Goal: Complete application form

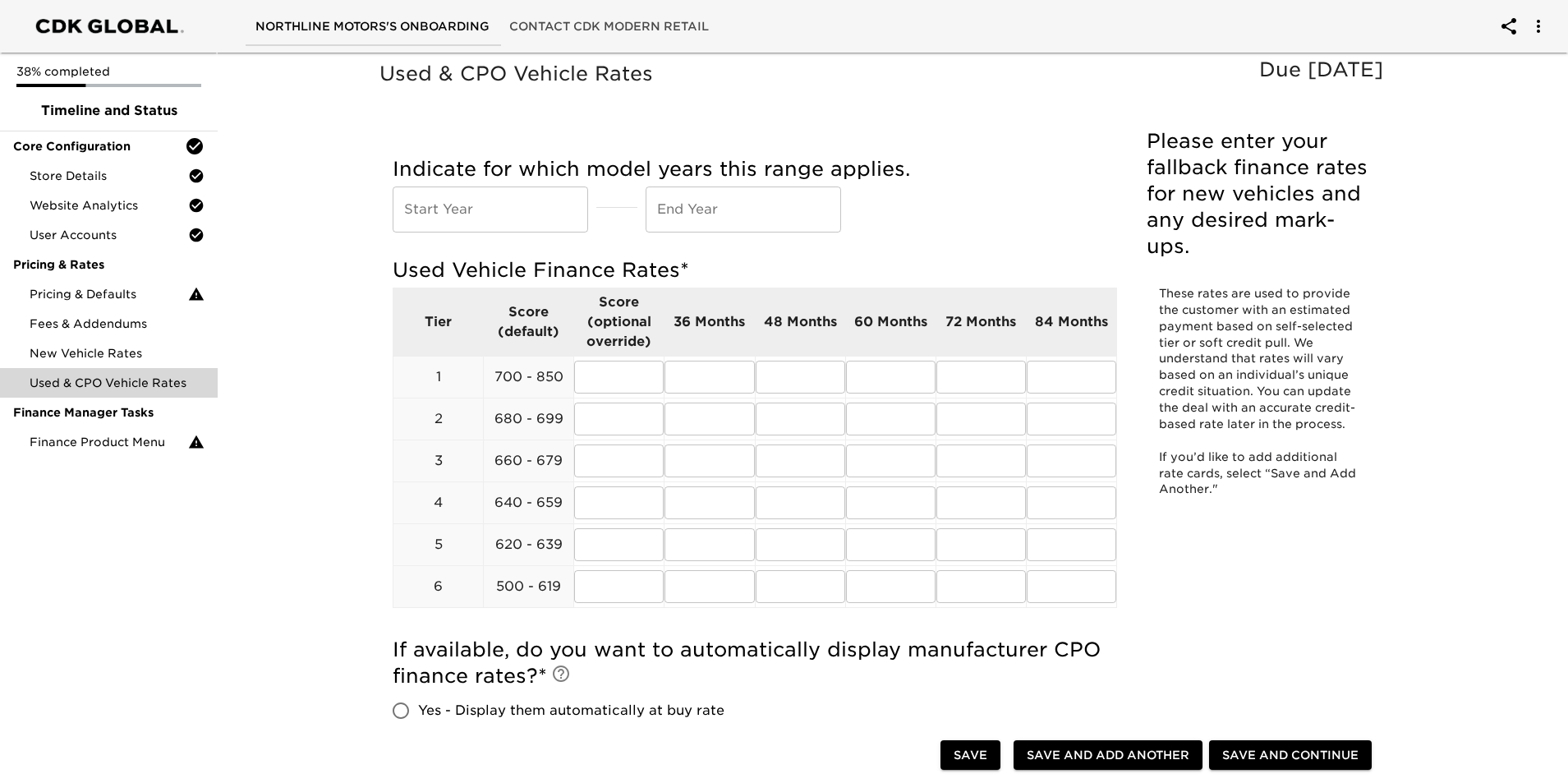
click at [533, 210] on input "text" at bounding box center [490, 210] width 195 height 46
click at [1006, 202] on div "Indicate for which model years this range applies. Start Year Start Year End Ye…" at bounding box center [754, 194] width 725 height 76
click at [634, 397] on td "​" at bounding box center [619, 376] width 90 height 42
click at [640, 388] on input "text" at bounding box center [619, 377] width 90 height 33
type input "6.49"
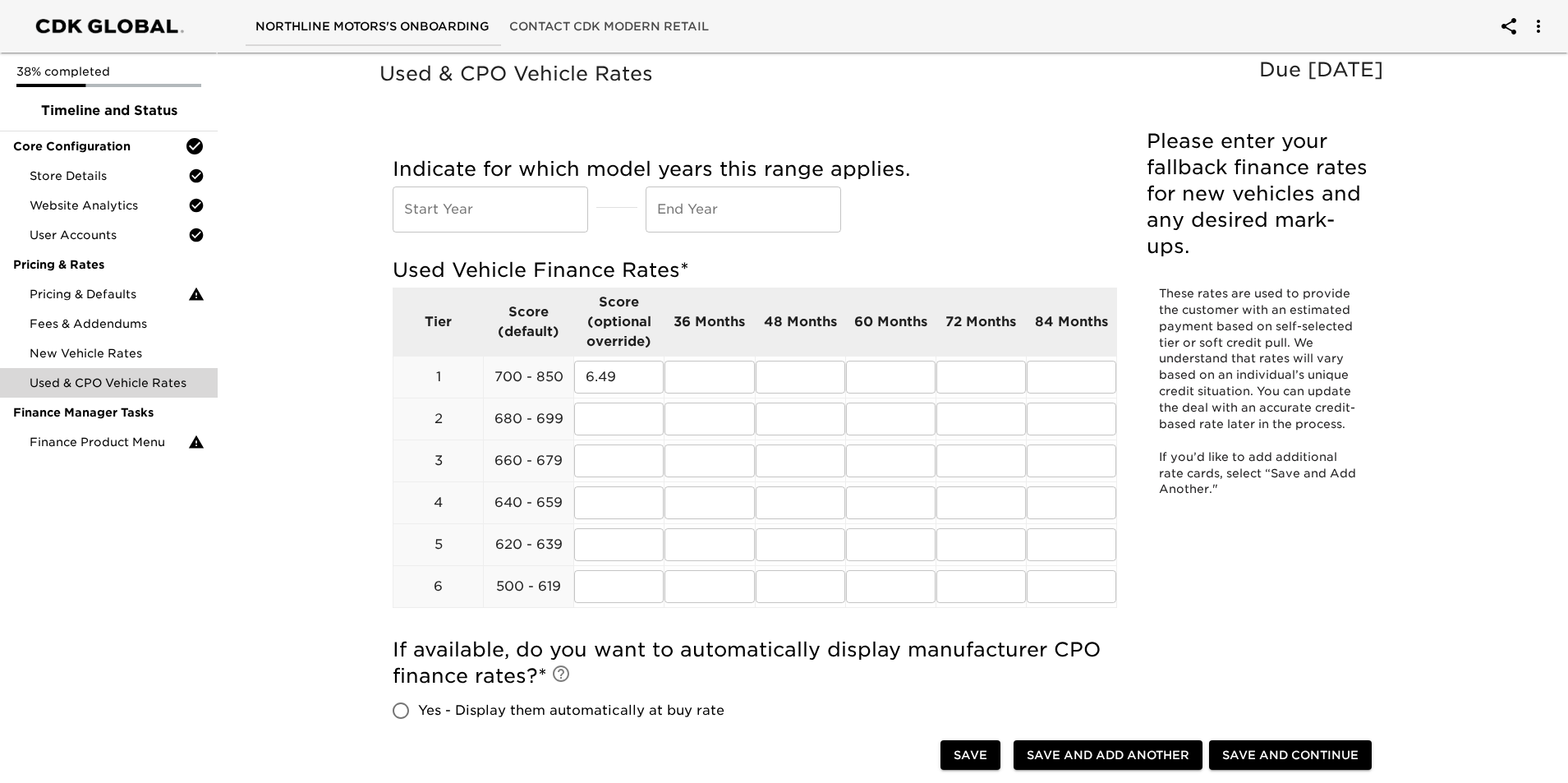
click at [962, 334] on td "72 Months" at bounding box center [980, 321] width 90 height 68
click at [651, 411] on input "text" at bounding box center [619, 419] width 90 height 33
type input "6"
type input "7.99"
click at [615, 466] on input "text" at bounding box center [619, 461] width 90 height 33
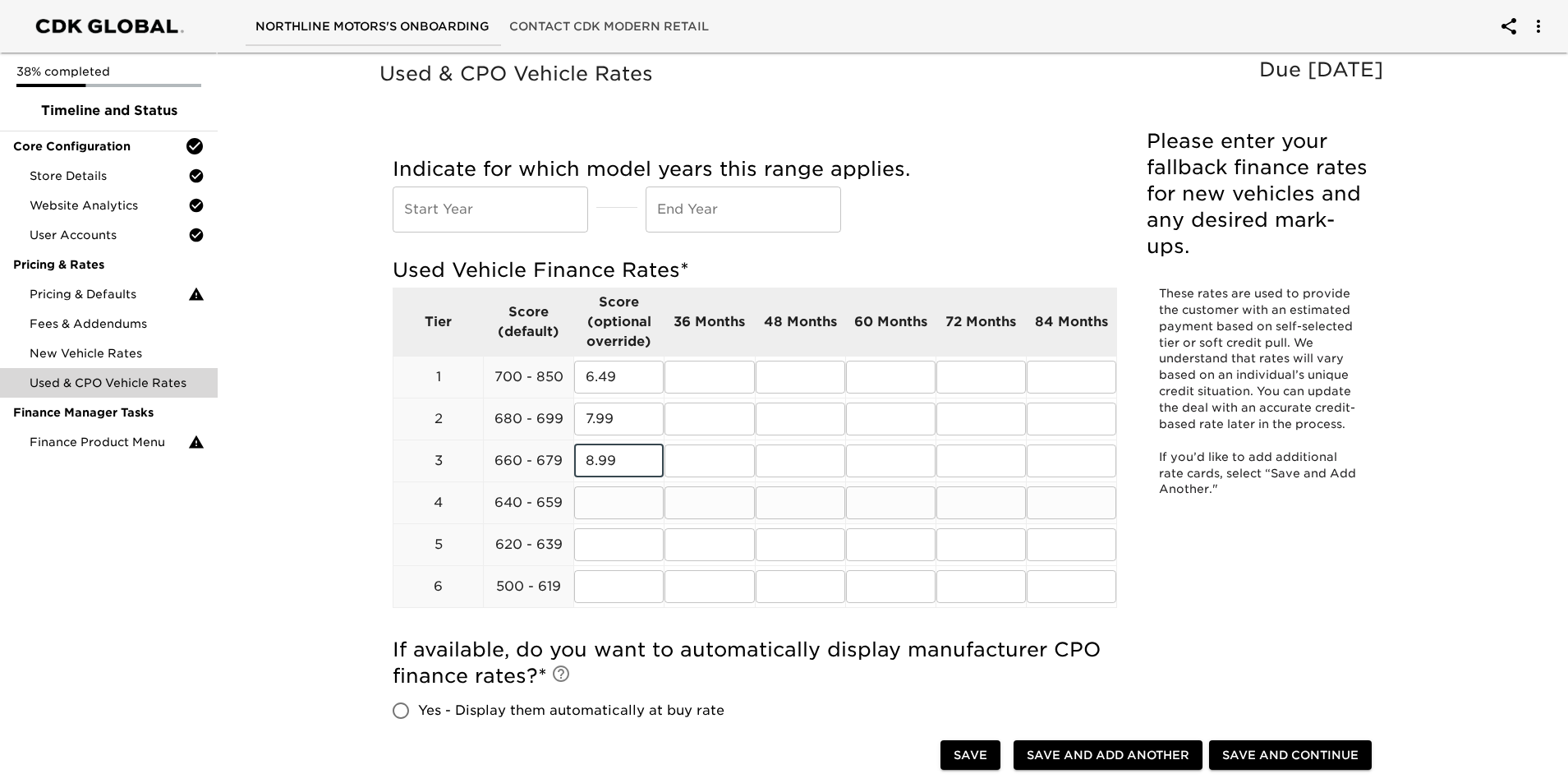
type input "8.99"
click at [625, 493] on input "text" at bounding box center [619, 503] width 90 height 33
type input "9.99"
click at [617, 550] on input "text" at bounding box center [619, 545] width 90 height 33
click at [641, 529] on input "10.99" at bounding box center [619, 545] width 90 height 33
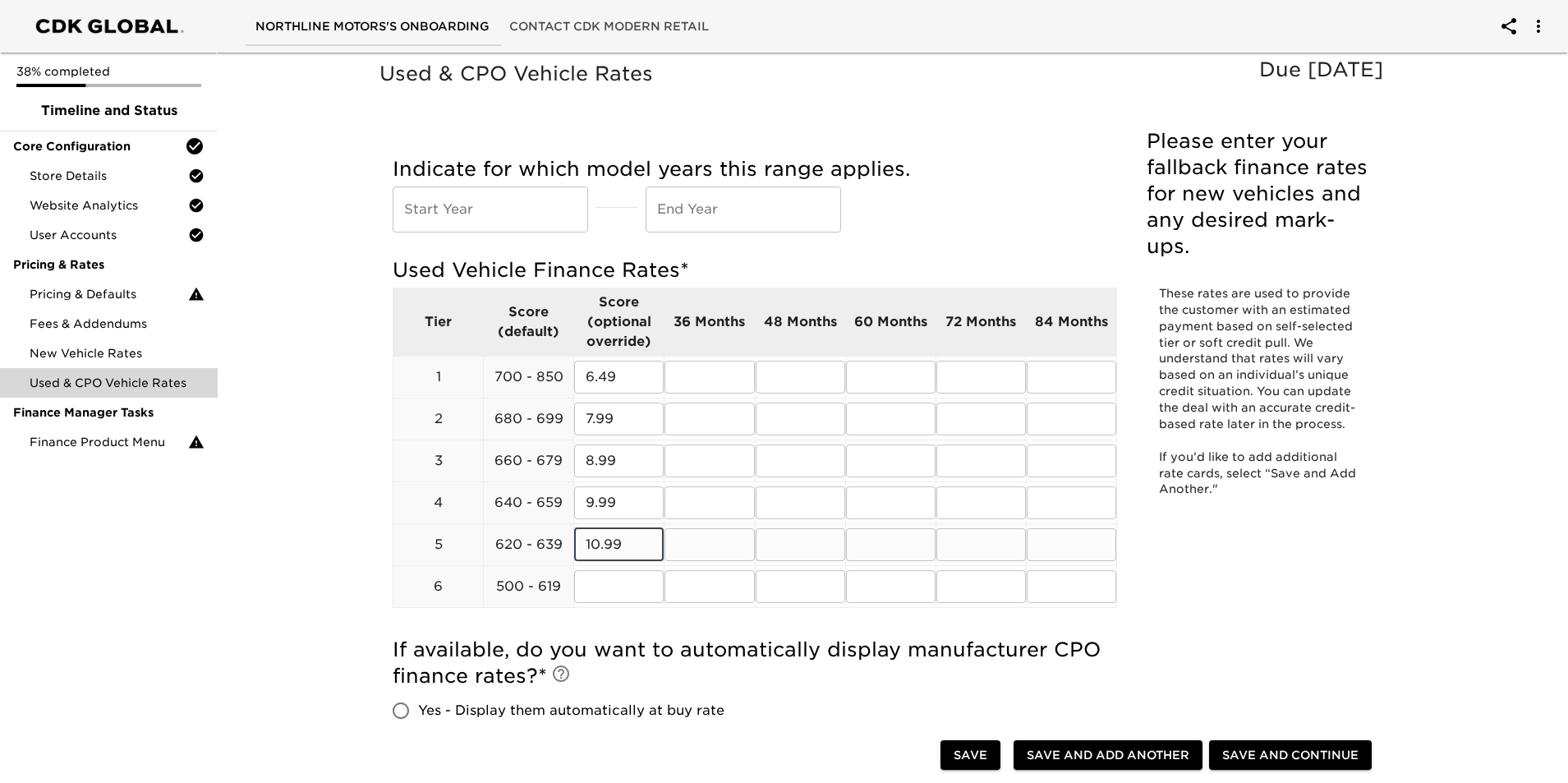
click at [641, 529] on input "10.99" at bounding box center [619, 545] width 90 height 33
click at [640, 532] on input "10.99" at bounding box center [619, 545] width 90 height 33
type input "11.99"
click at [646, 579] on input "text" at bounding box center [619, 587] width 90 height 33
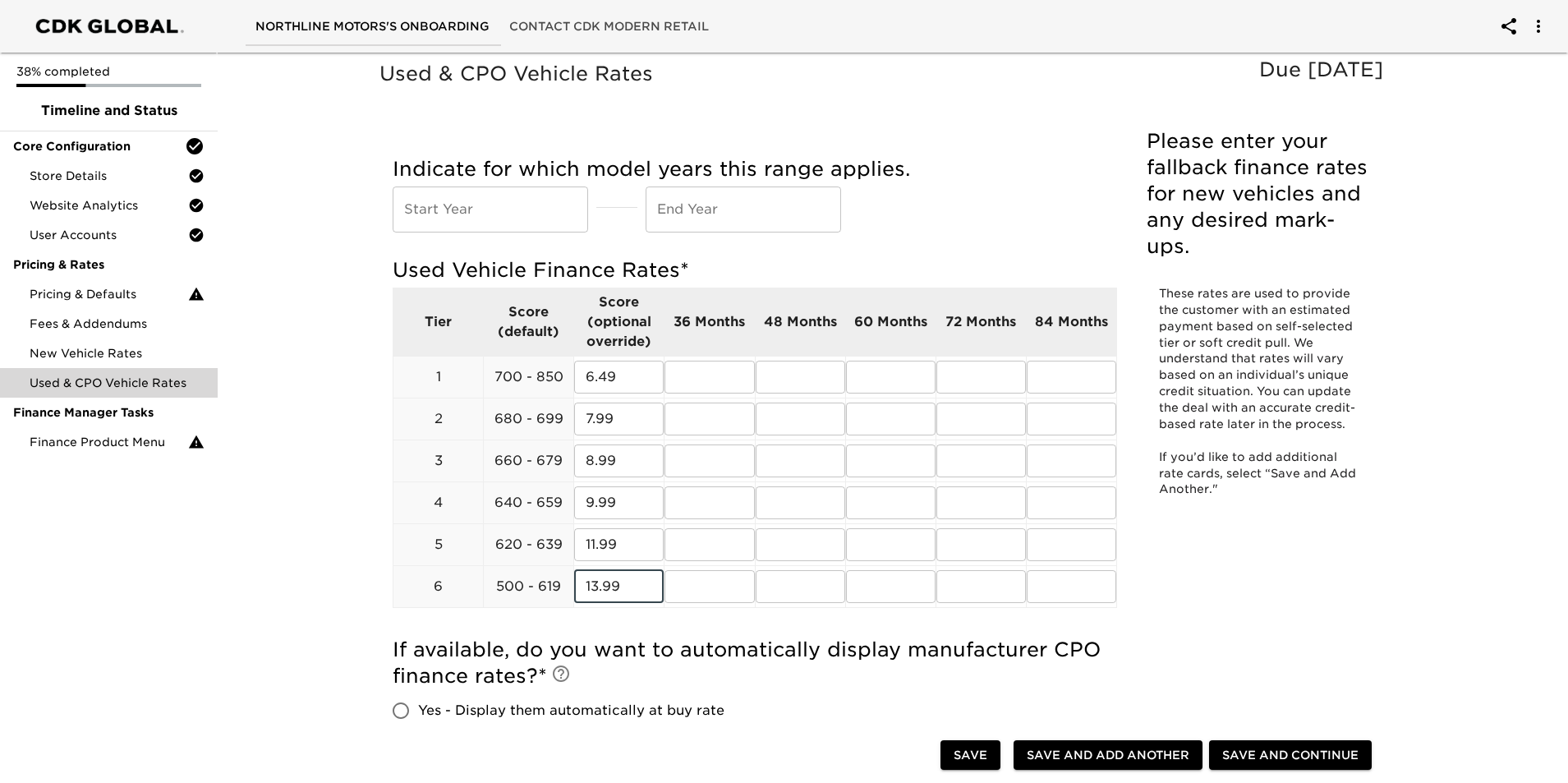
type input "13.99"
click at [1012, 651] on h5 "If available, do you want to automatically display manufacturer CPO finance rat…" at bounding box center [754, 663] width 725 height 52
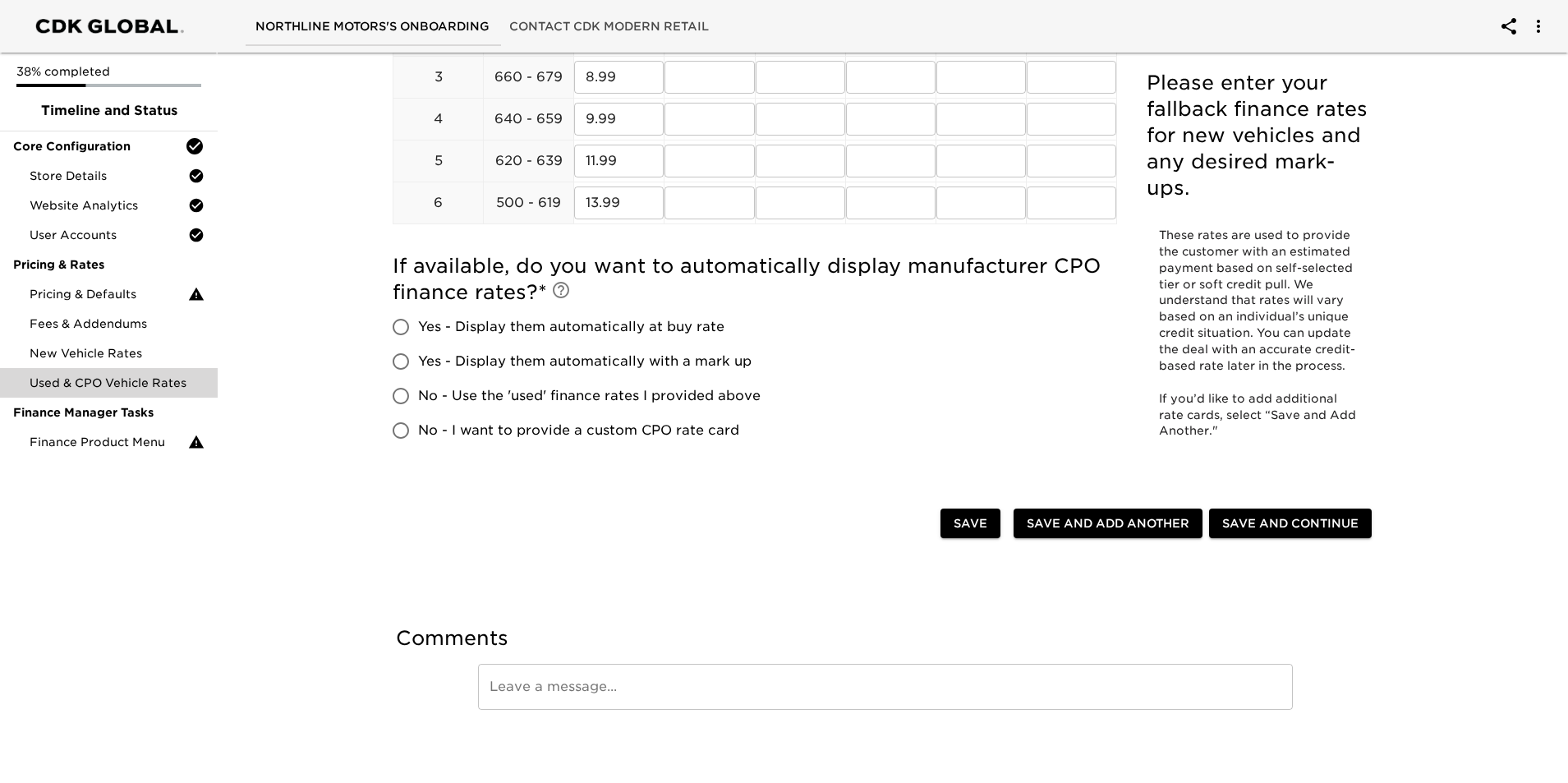
scroll to position [388, 0]
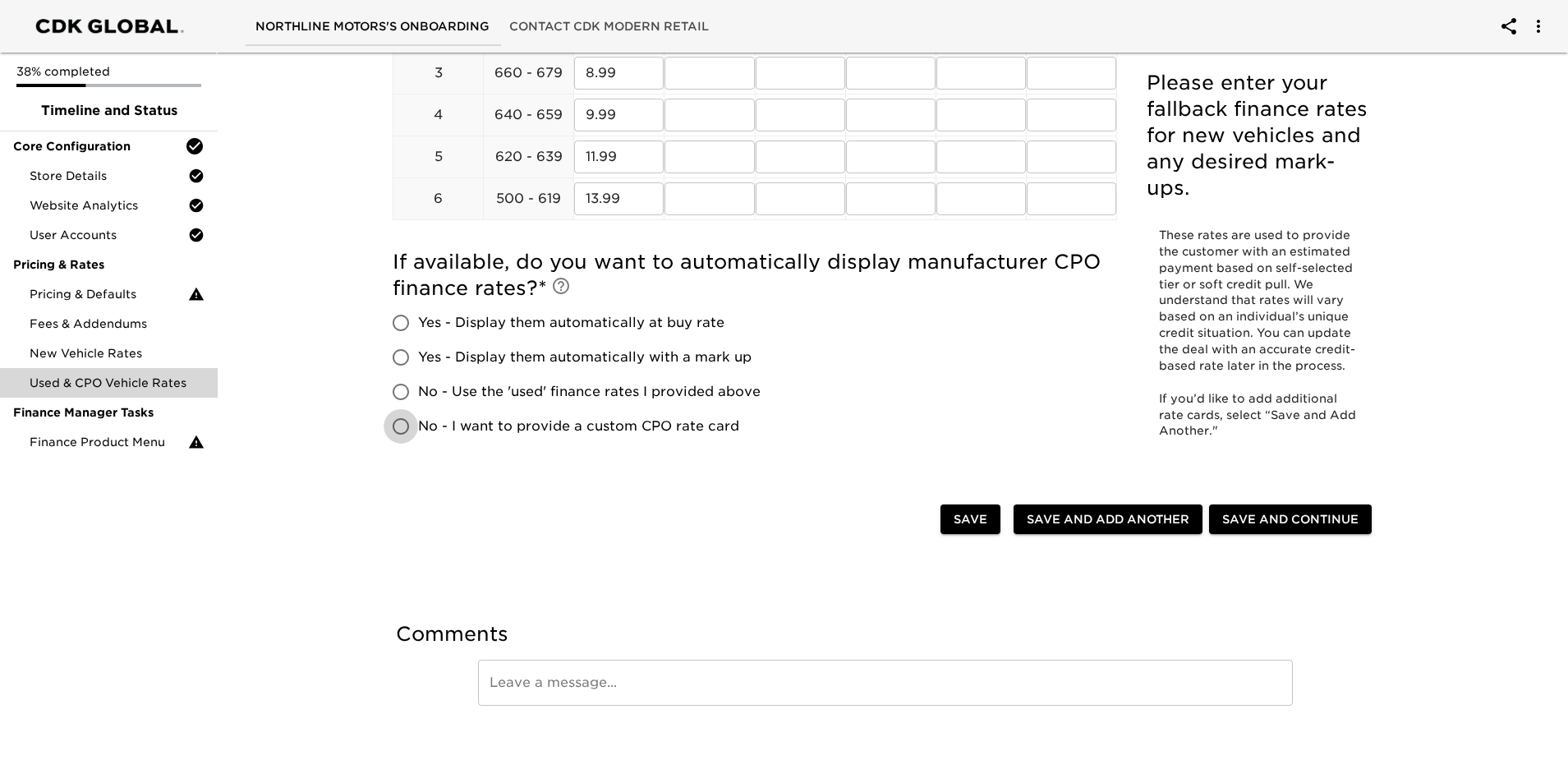
click at [406, 432] on input "No - I want to provide a custom CPO rate card" at bounding box center [401, 427] width 35 height 35
radio input "true"
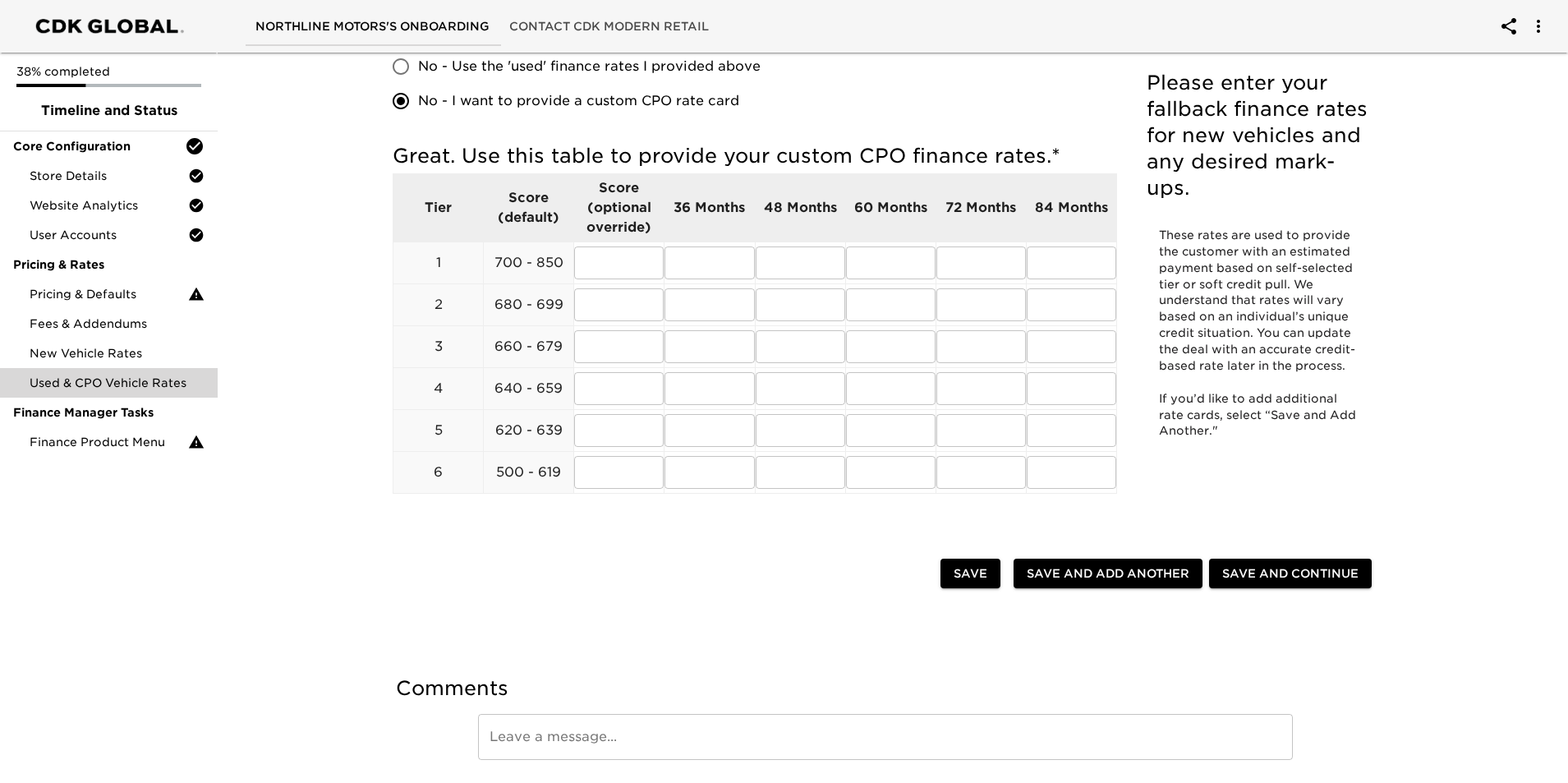
scroll to position [768, 0]
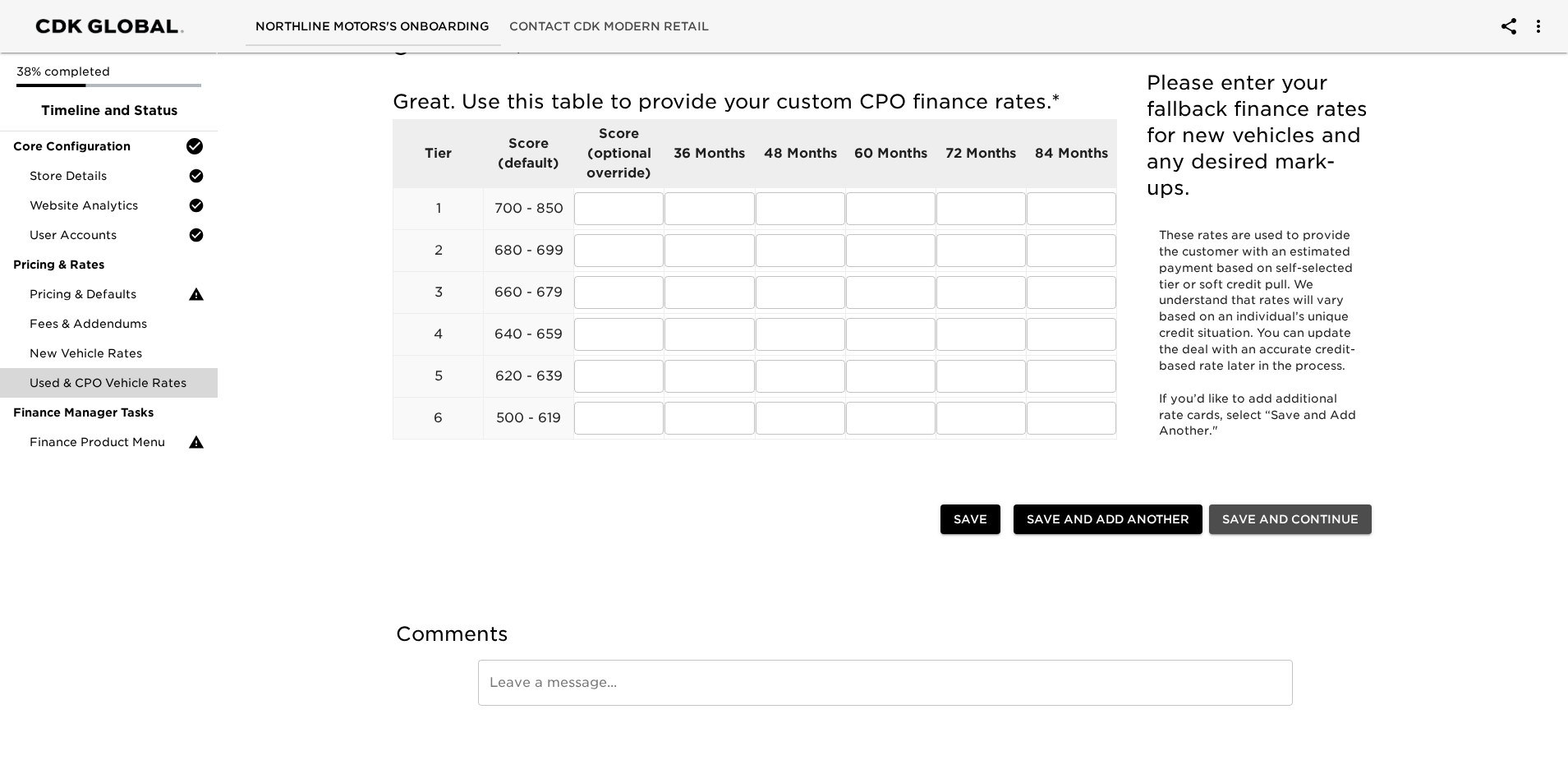
click at [1279, 528] on span "Save and Continue" at bounding box center [1290, 520] width 136 height 20
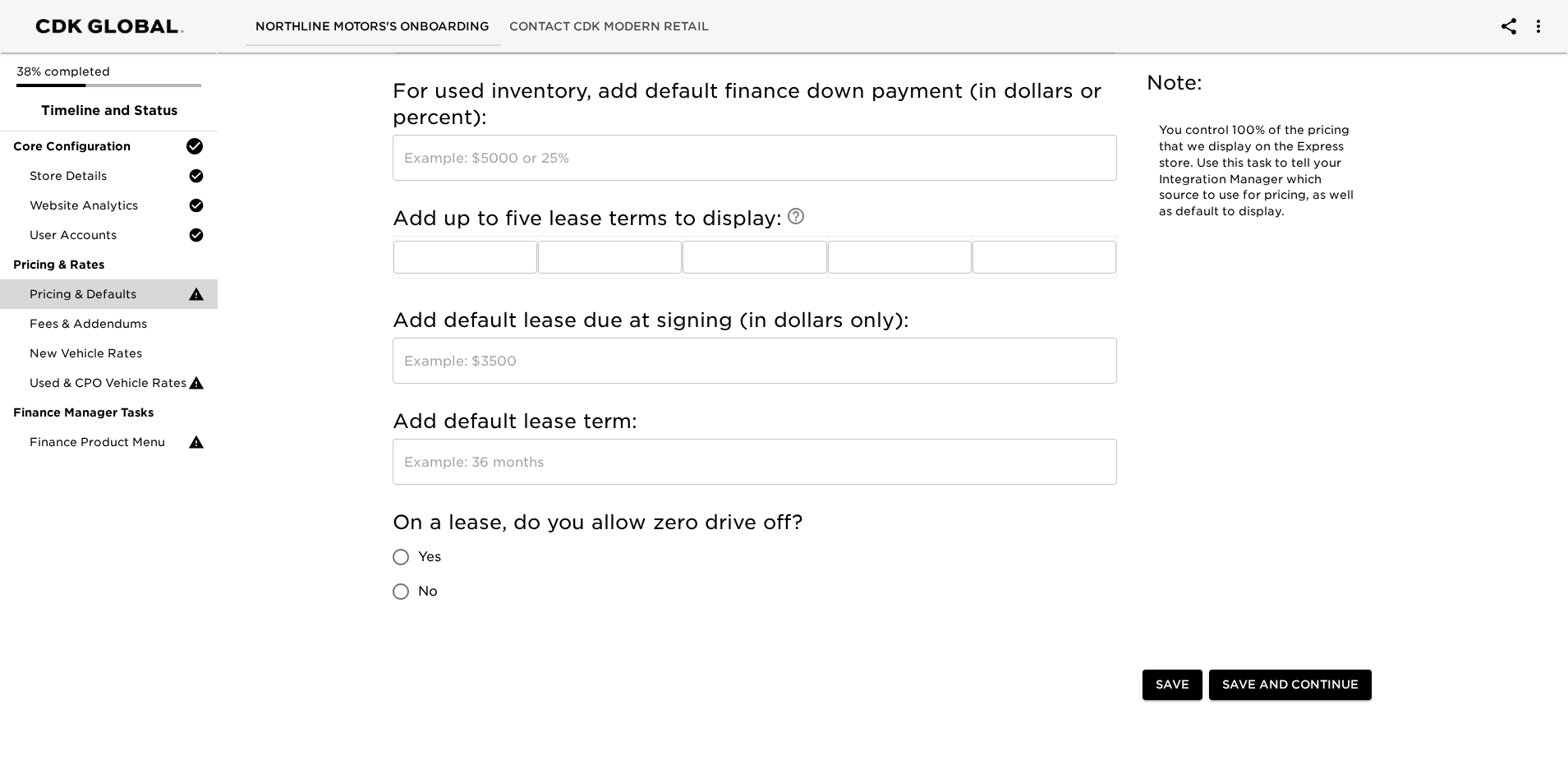
scroll to position [1644, 0]
click at [1297, 679] on span "Save and Continue" at bounding box center [1290, 683] width 136 height 20
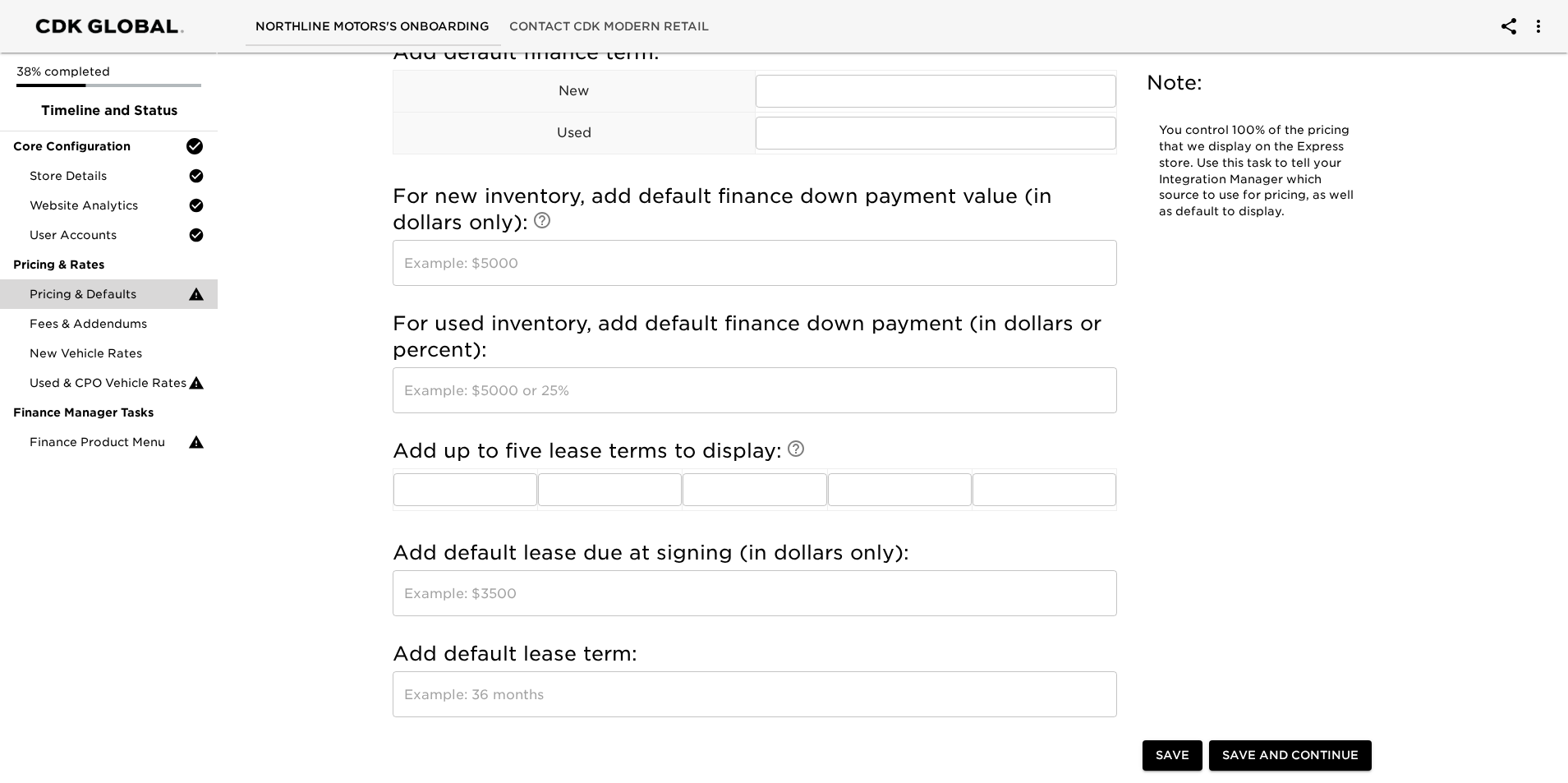
scroll to position [1252, 0]
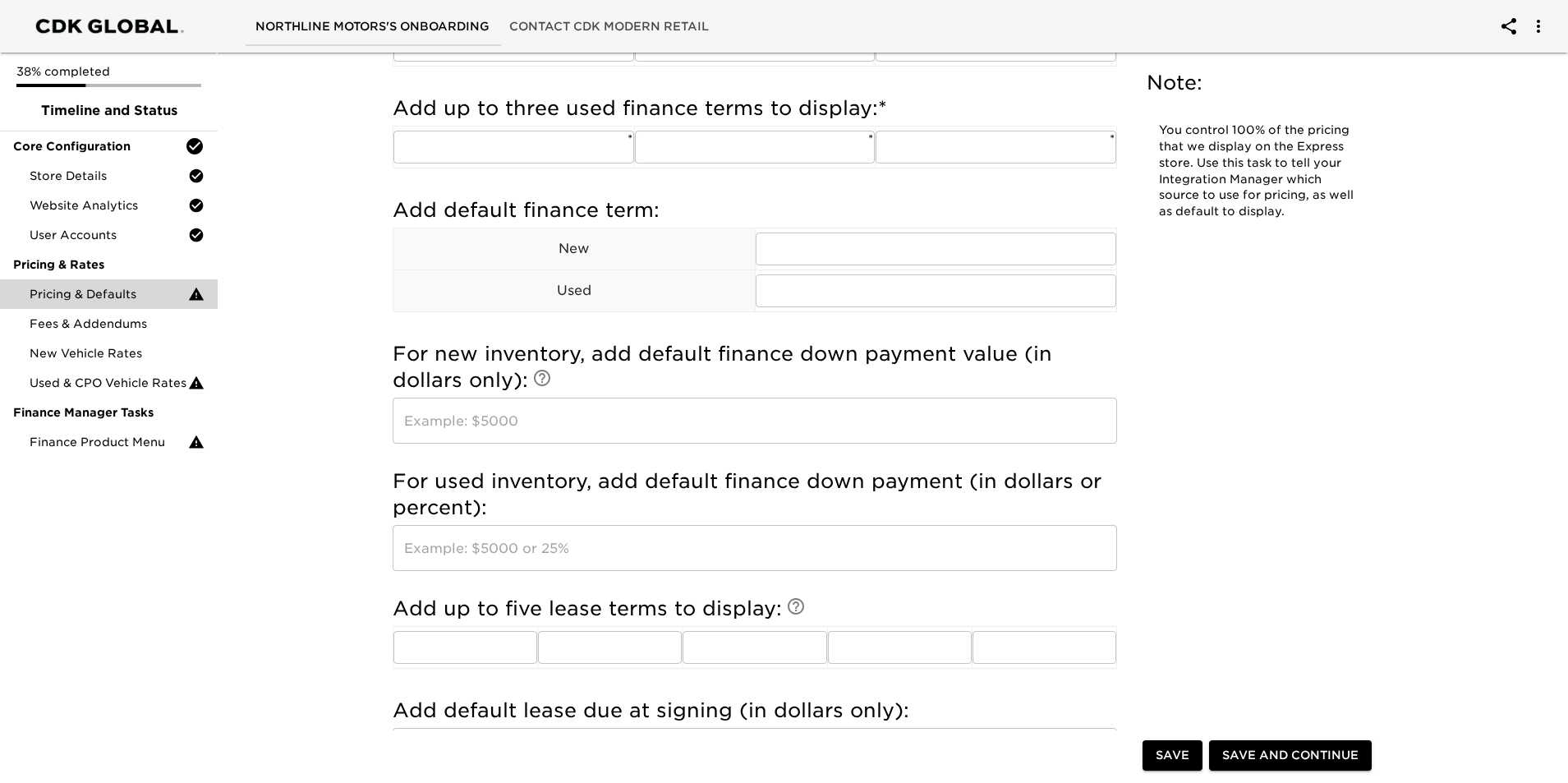
click at [1245, 747] on span "Save and Continue" at bounding box center [1290, 755] width 136 height 20
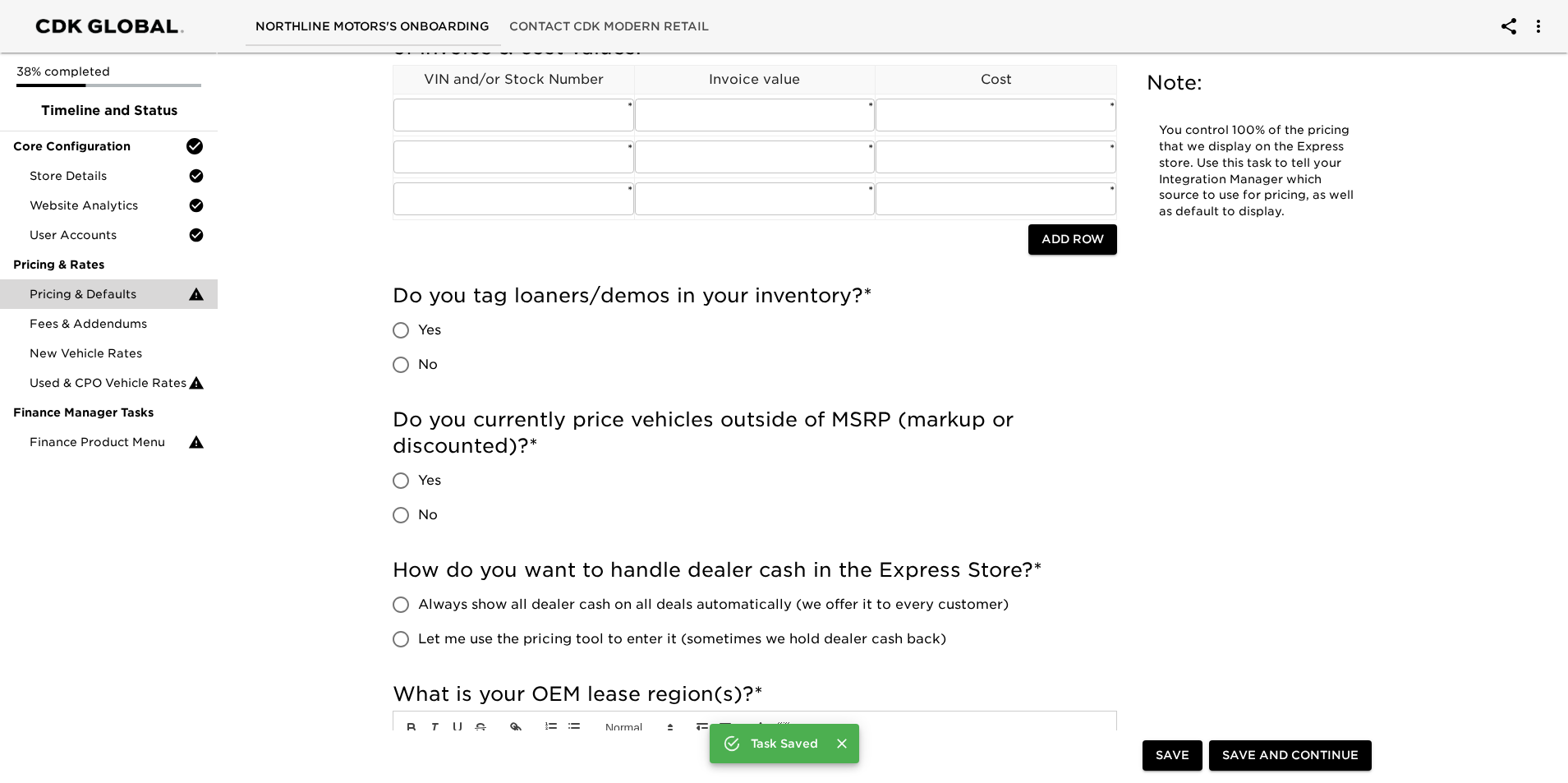
scroll to position [329, 0]
